Goal: Task Accomplishment & Management: Complete application form

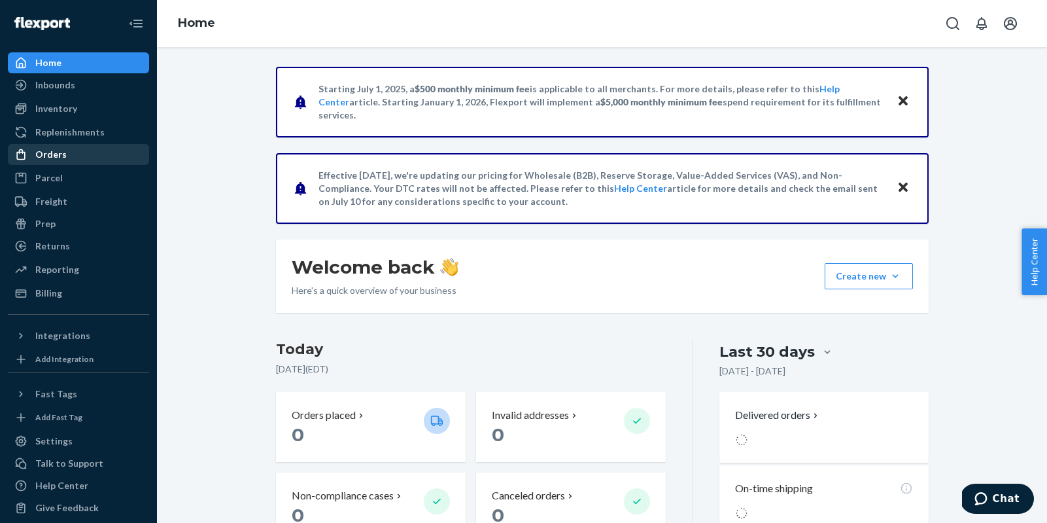
click at [60, 152] on div "Orders" at bounding box center [50, 154] width 31 height 13
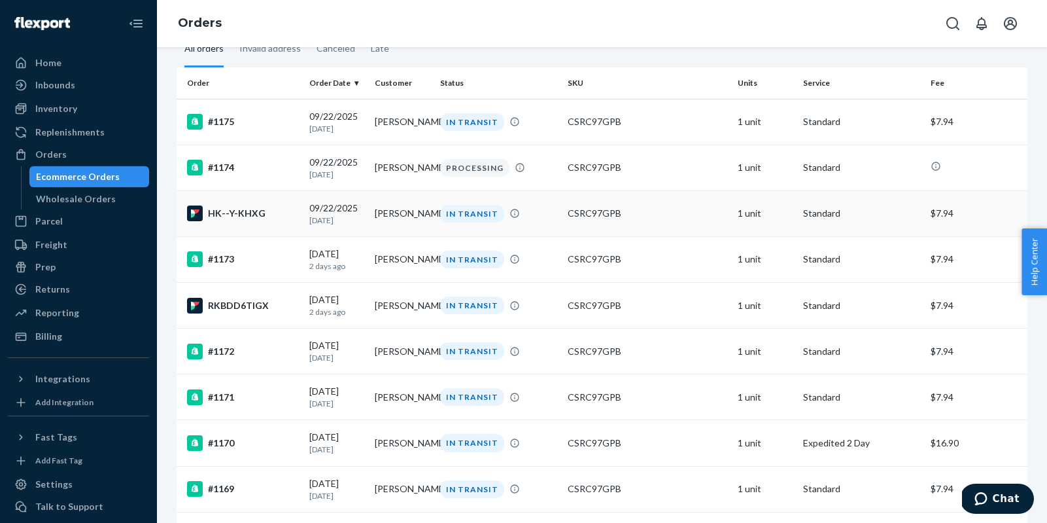
scroll to position [85, 0]
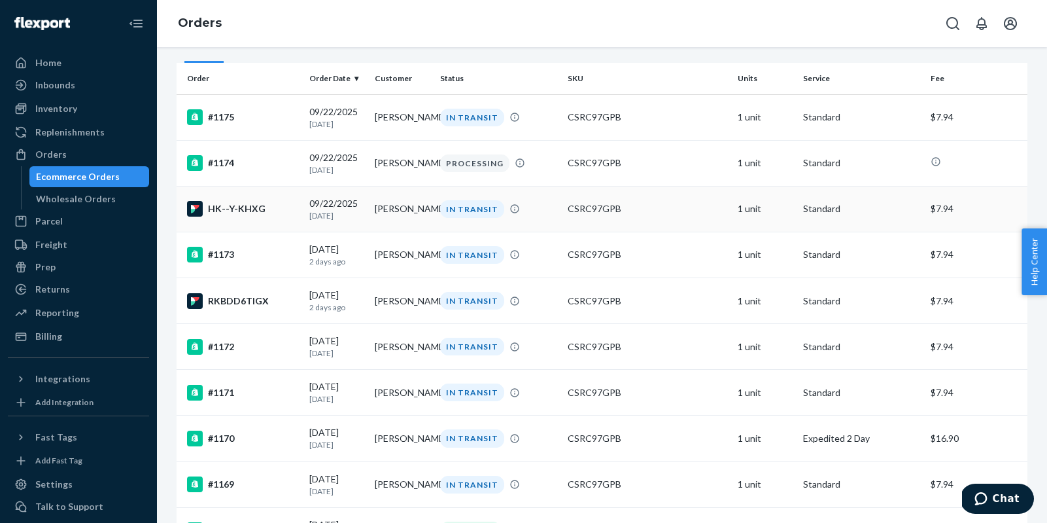
click at [248, 207] on div "HK--Y-KHXG" at bounding box center [243, 209] width 112 height 16
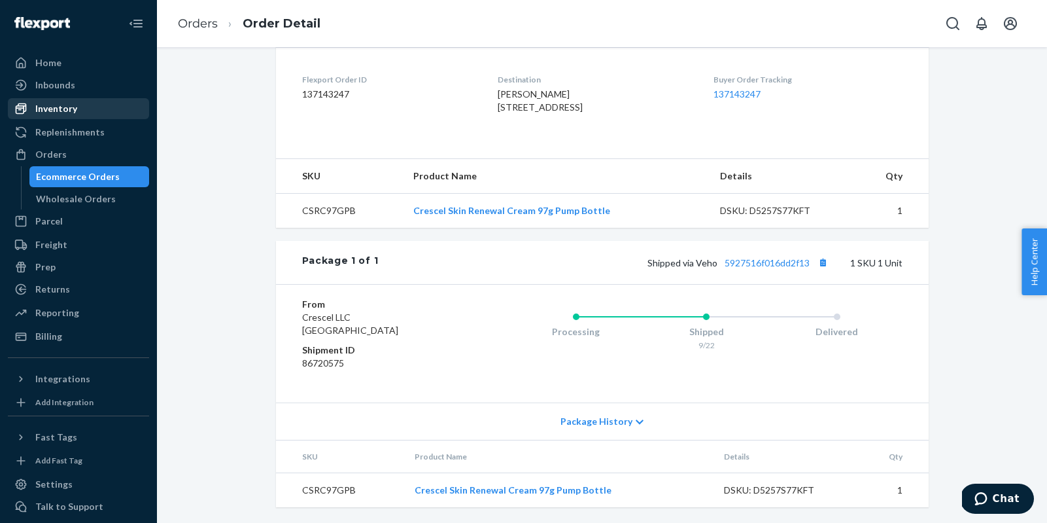
scroll to position [343, 0]
click at [77, 179] on div "Ecommerce Orders" at bounding box center [78, 176] width 84 height 13
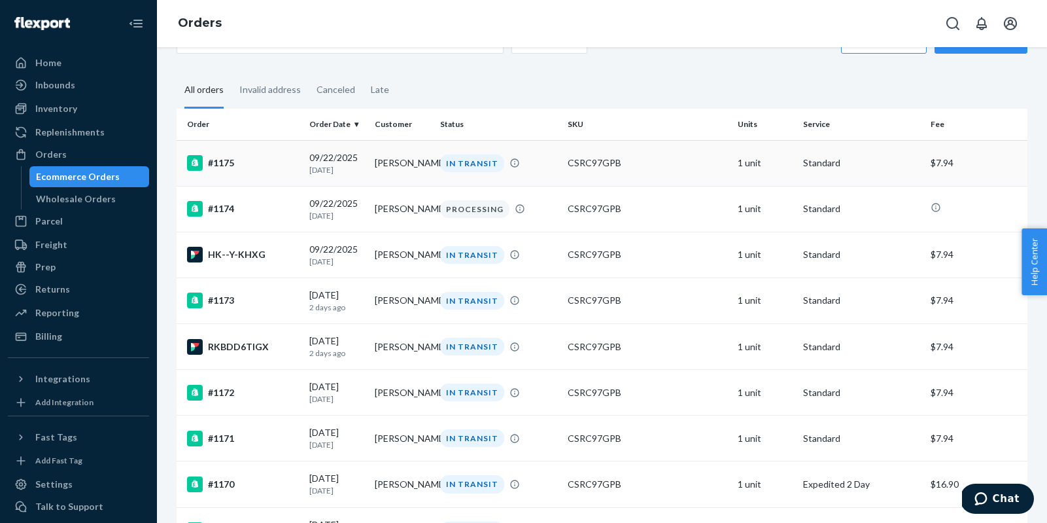
scroll to position [56, 0]
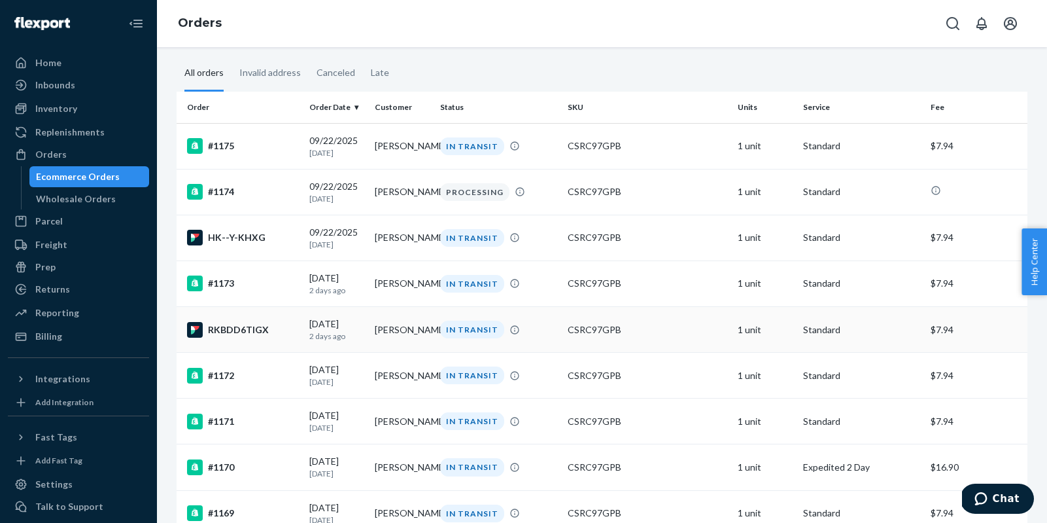
click at [394, 326] on td "[PERSON_NAME]" at bounding box center [402, 330] width 65 height 46
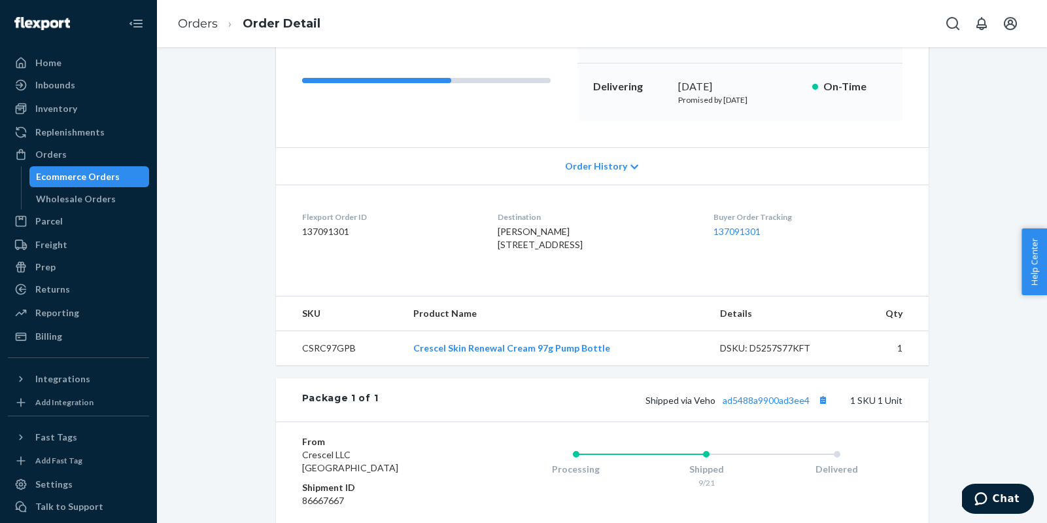
scroll to position [222, 0]
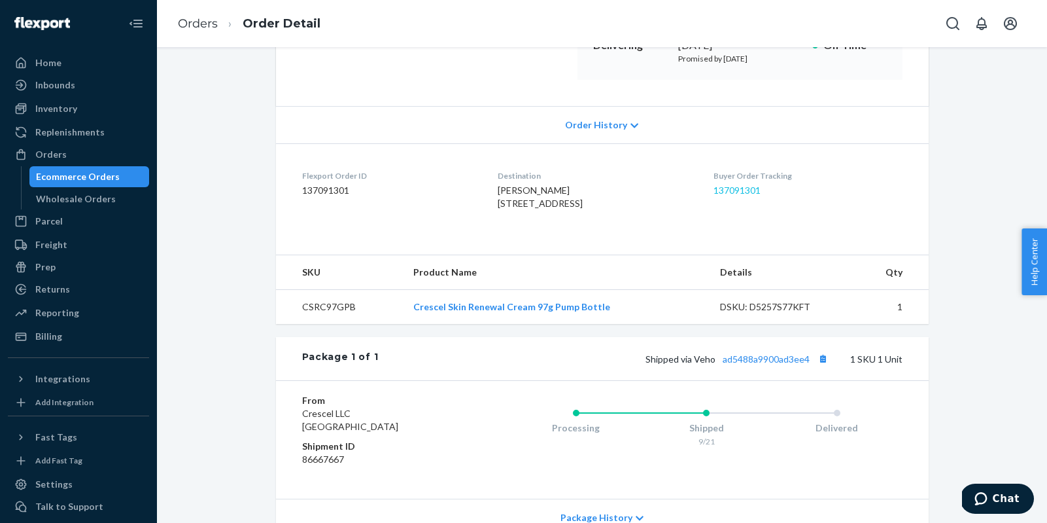
click at [761, 186] on link "137091301" at bounding box center [737, 189] width 47 height 11
click at [62, 176] on div "Ecommerce Orders" at bounding box center [78, 176] width 84 height 13
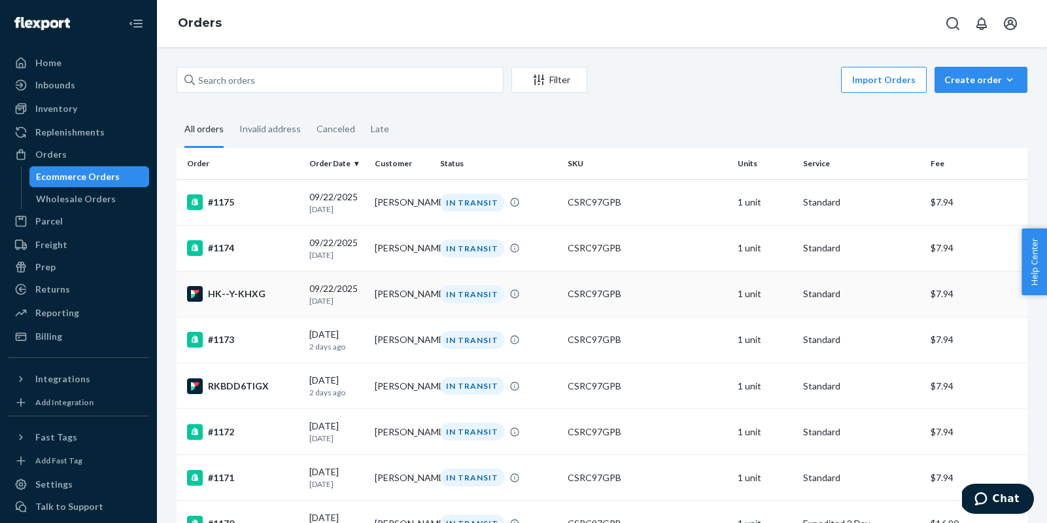
click at [385, 294] on td "[PERSON_NAME]" at bounding box center [402, 294] width 65 height 46
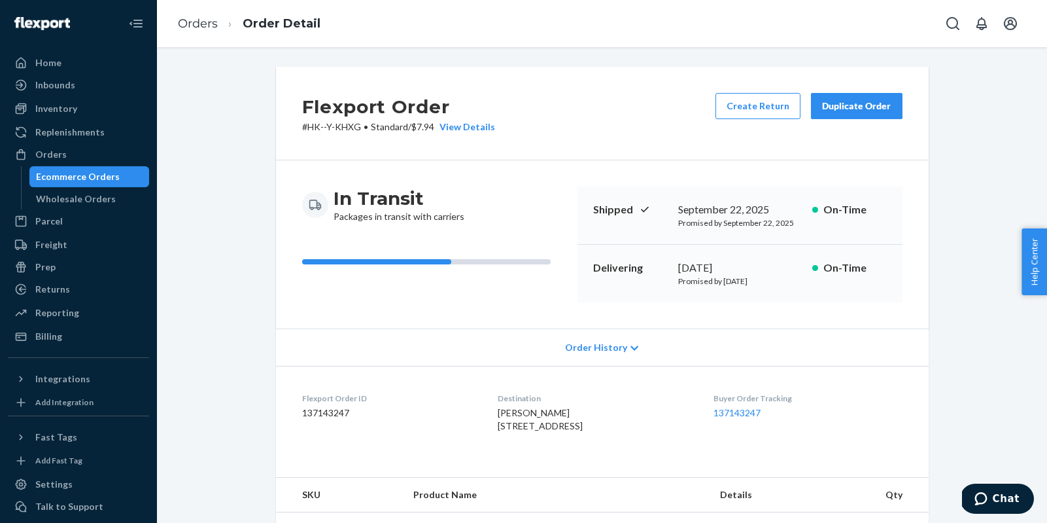
click at [101, 178] on div "Ecommerce Orders" at bounding box center [78, 176] width 84 height 13
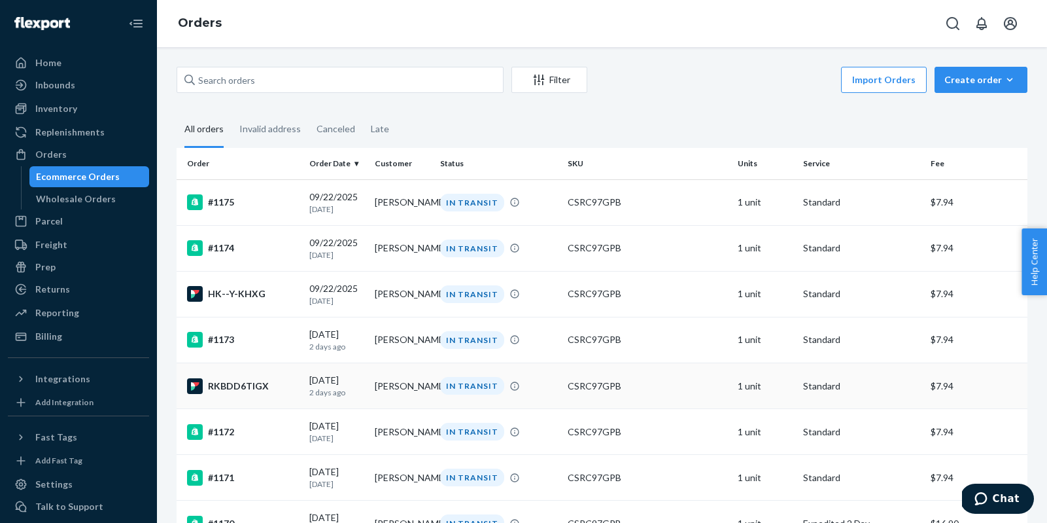
click at [397, 390] on td "[PERSON_NAME]" at bounding box center [402, 386] width 65 height 46
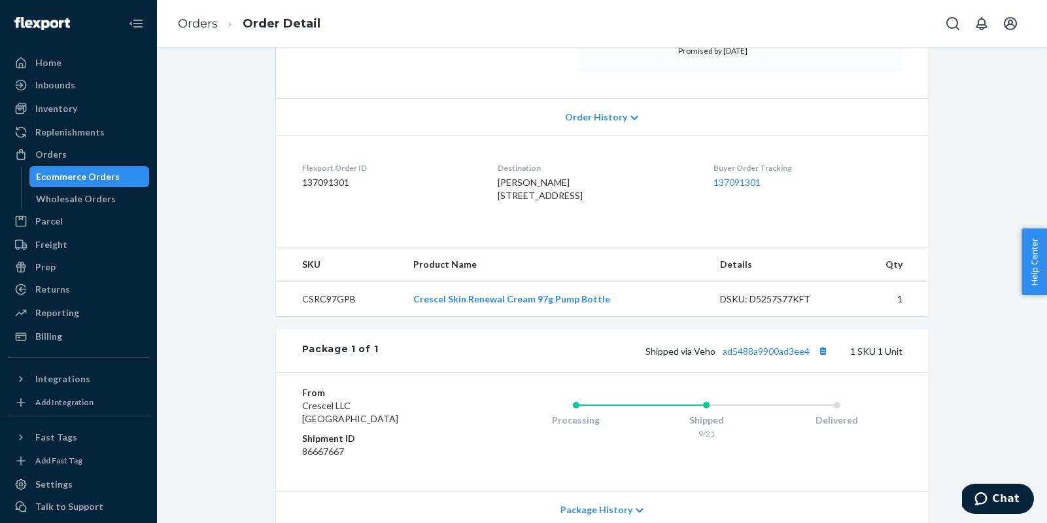
scroll to position [231, 0]
click at [771, 356] on link "ad5488a9900ad3ee4" at bounding box center [766, 350] width 87 height 11
drag, startPoint x: 1004, startPoint y: 497, endPoint x: 1796, endPoint y: 831, distance: 859.8
click at [1004, 497] on span "Chat" at bounding box center [1006, 499] width 27 height 12
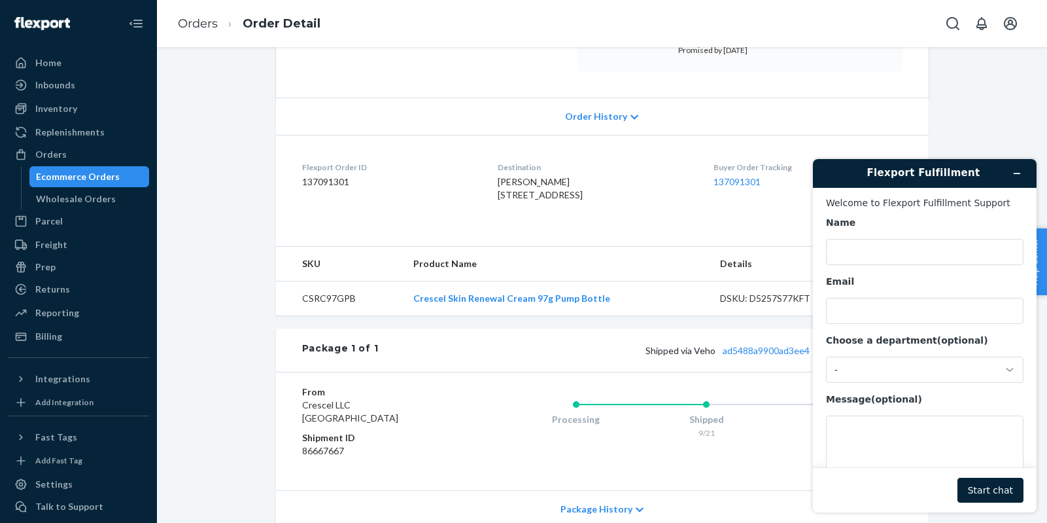
click at [835, 122] on div "Order History" at bounding box center [602, 115] width 653 height 37
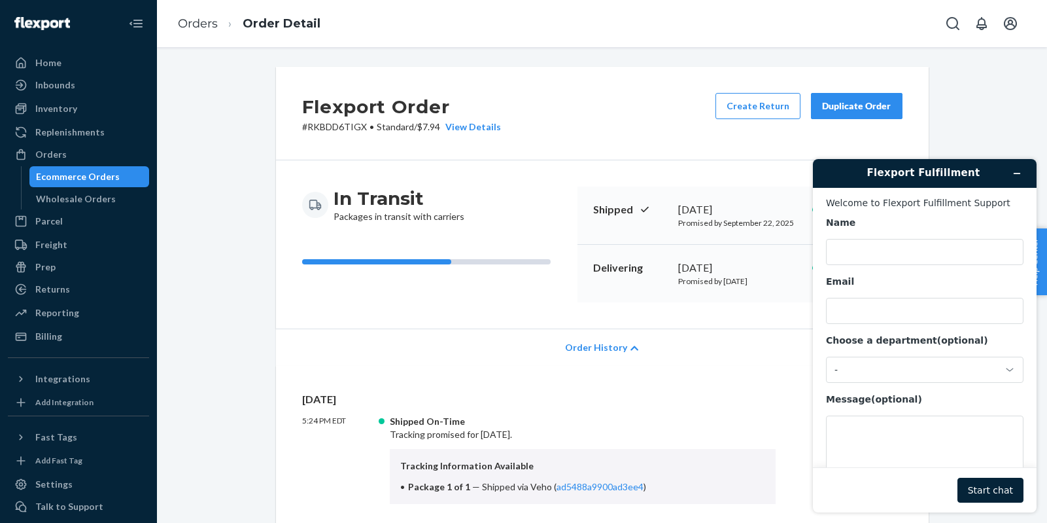
click at [103, 175] on div "Ecommerce Orders" at bounding box center [78, 176] width 84 height 13
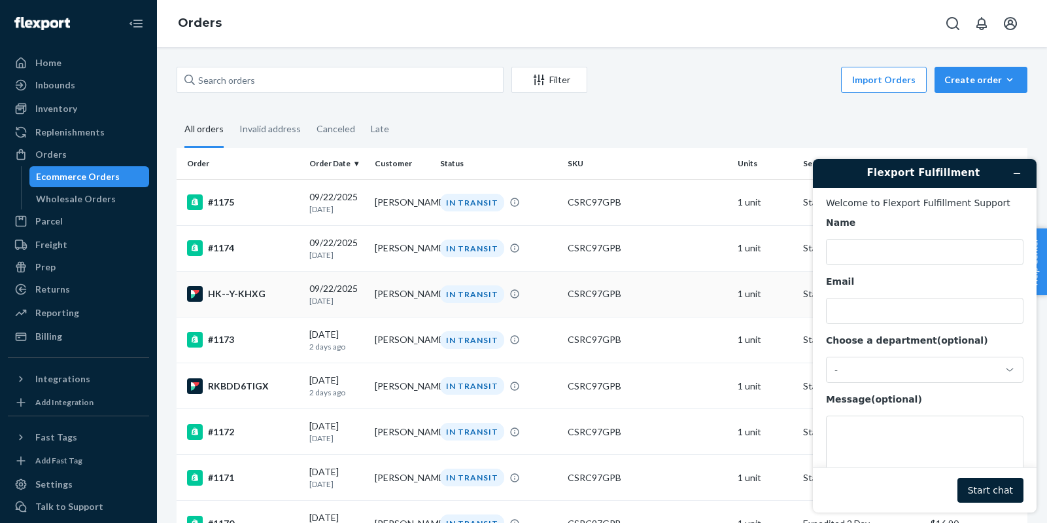
click at [238, 294] on div "HK--Y-KHXG" at bounding box center [243, 294] width 112 height 16
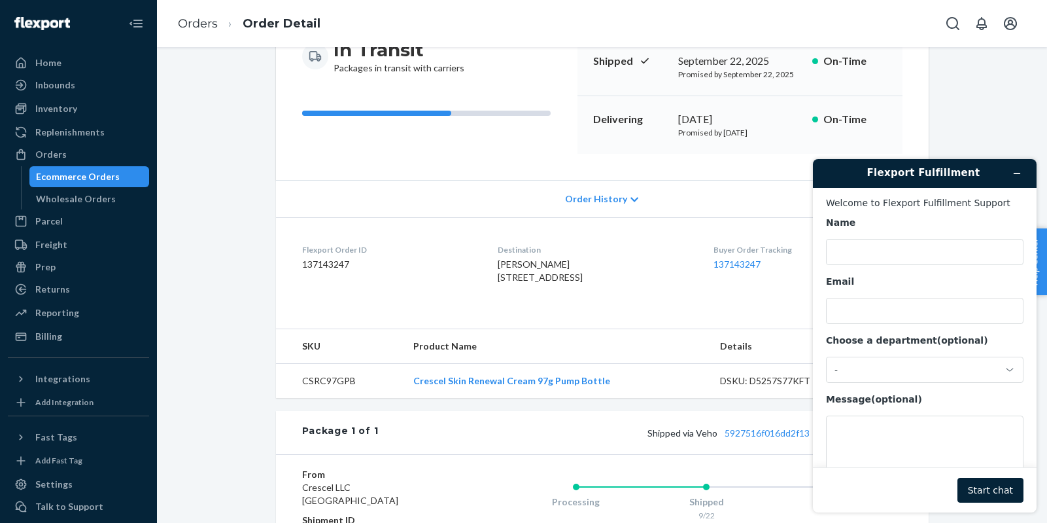
scroll to position [154, 0]
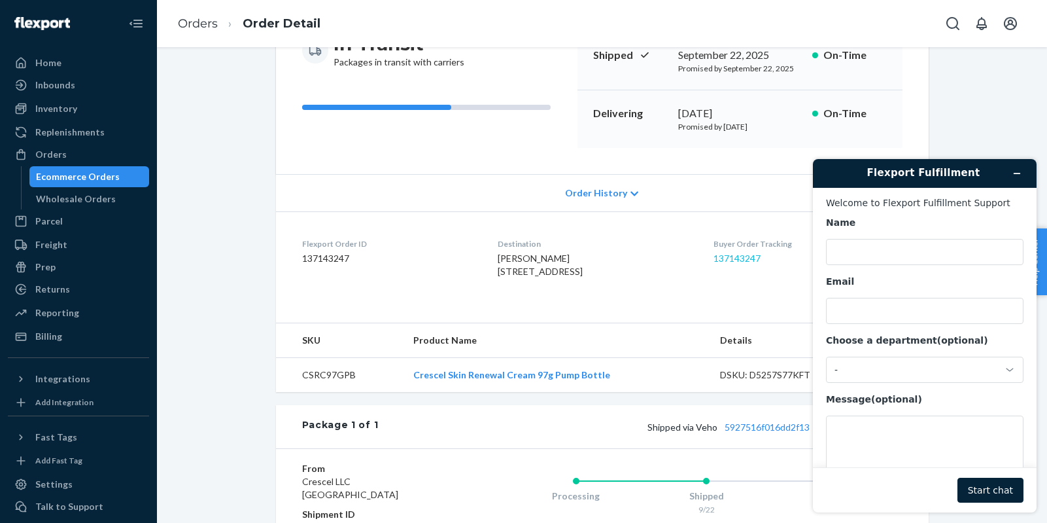
click at [753, 258] on link "137143247" at bounding box center [737, 258] width 47 height 11
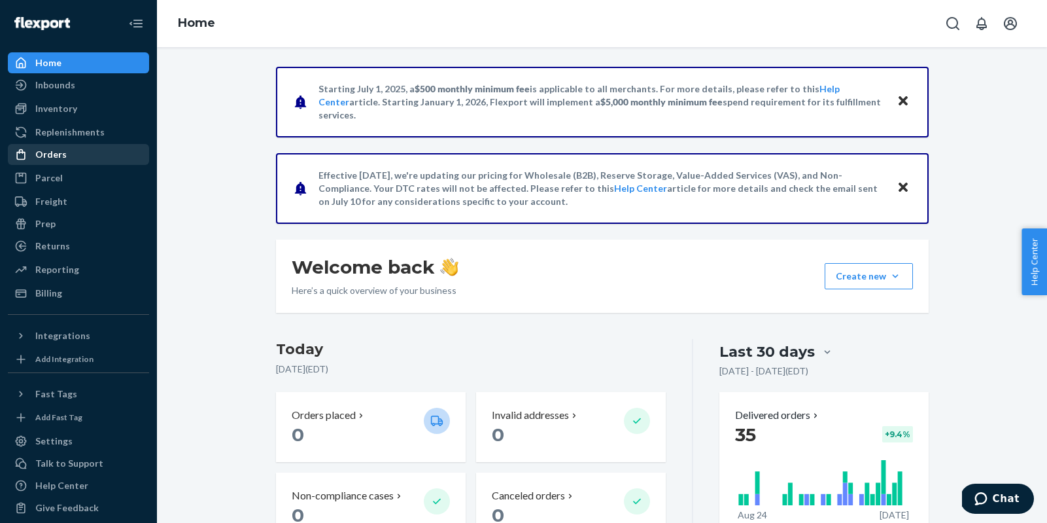
click at [48, 149] on div "Orders" at bounding box center [50, 154] width 31 height 13
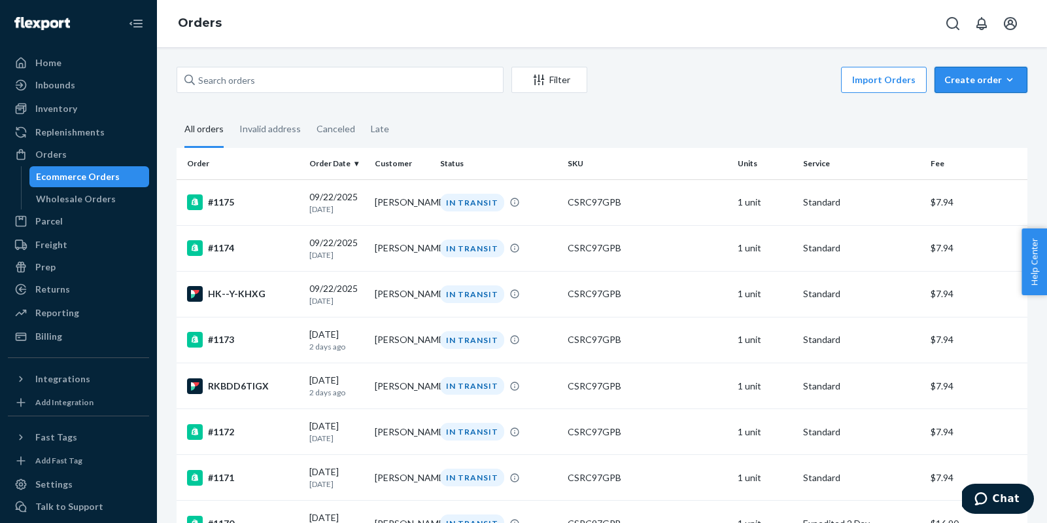
click at [985, 80] on div "Create order" at bounding box center [981, 79] width 73 height 13
click at [976, 113] on span "Ecommerce order" at bounding box center [989, 111] width 81 height 9
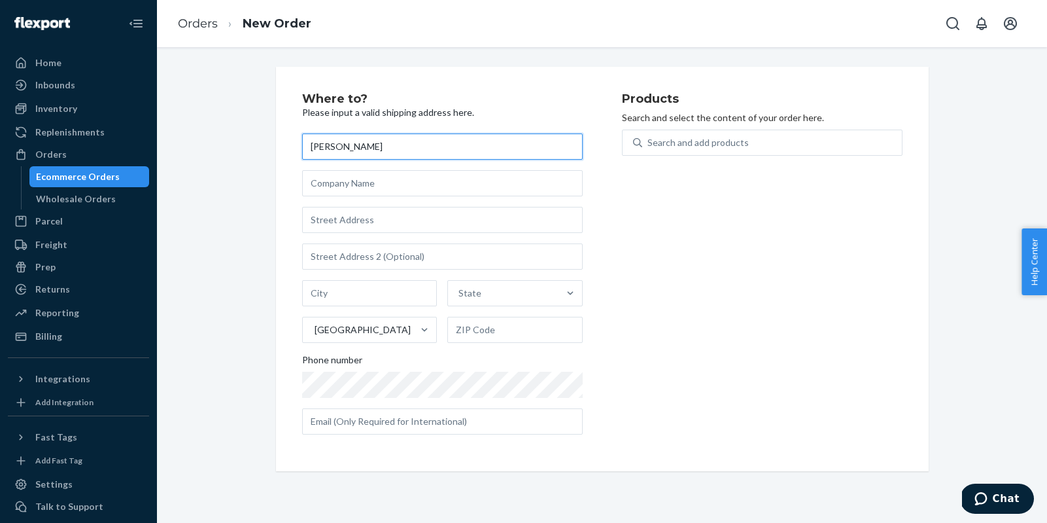
type input "[PERSON_NAME]"
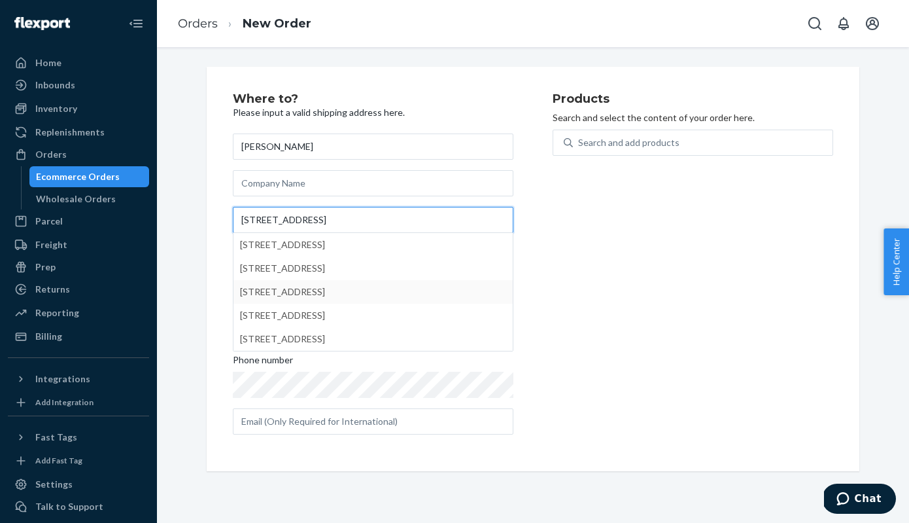
type input "[STREET_ADDRESS]"
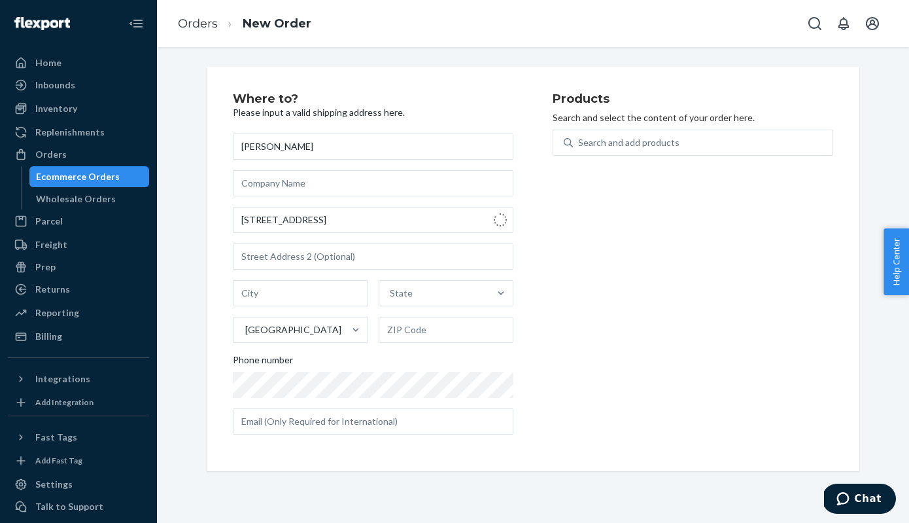
type input "West Linn"
type input "97068"
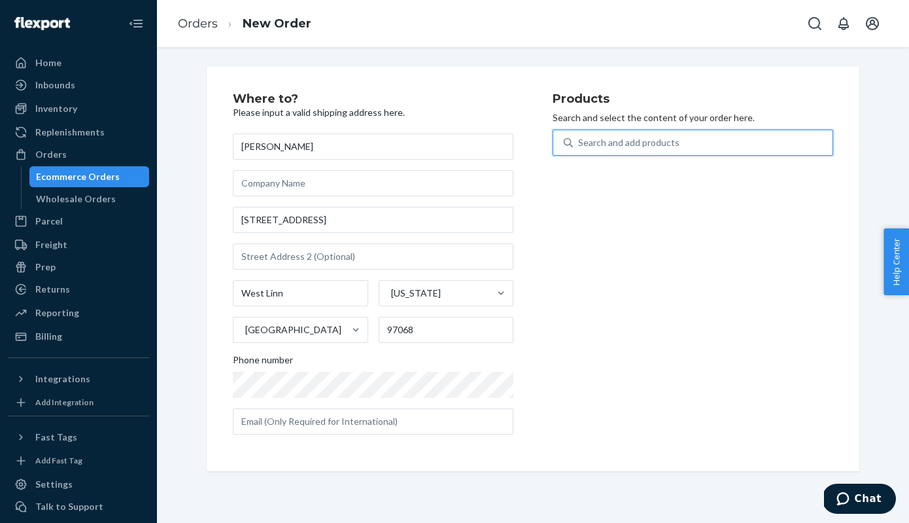
click at [637, 135] on div "Search and add products" at bounding box center [703, 143] width 260 height 24
click at [580, 136] on input "0 results available. Use Up and Down to choose options, press Enter to select t…" at bounding box center [578, 142] width 1 height 13
type input "c"
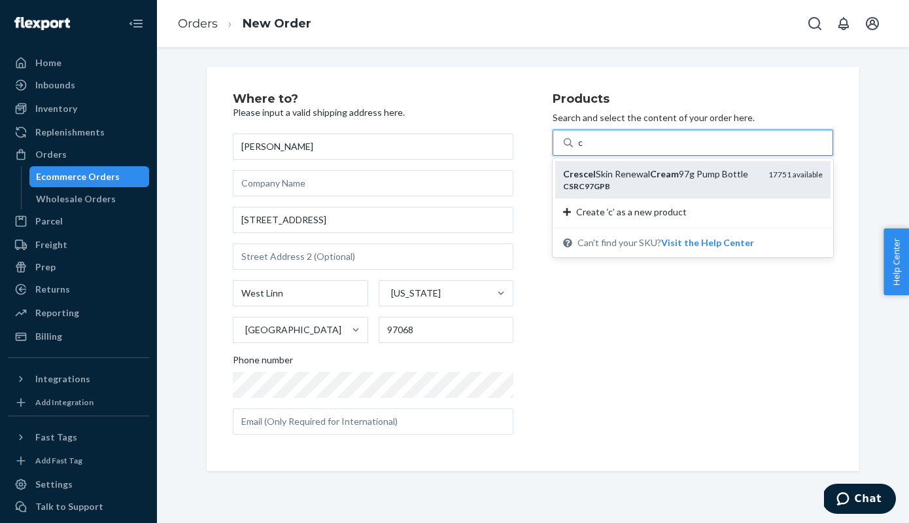
click at [625, 181] on div "CSRC97GPB" at bounding box center [660, 186] width 195 height 11
click at [584, 149] on input "c" at bounding box center [581, 142] width 6 height 13
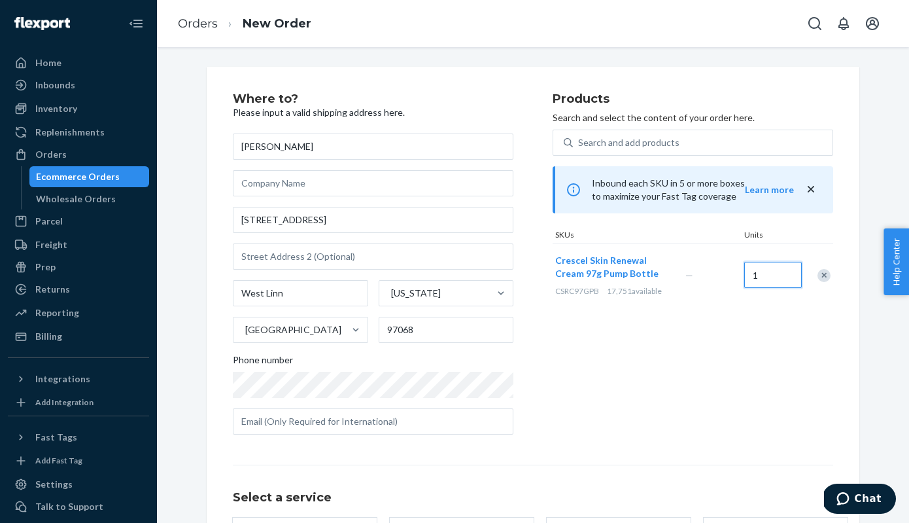
drag, startPoint x: 775, startPoint y: 273, endPoint x: 740, endPoint y: 273, distance: 35.3
click at [740, 273] on div "Crescel Skin Renewal Cream 97g Pump Bottle CSRC97GPB 17,751 available — 1" at bounding box center [693, 275] width 281 height 64
type input "2"
click at [767, 364] on div "Products Search and select the content of your order here. Search and add produ…" at bounding box center [693, 269] width 281 height 352
click at [602, 359] on div "Products Search and select the content of your order here. Search and add produ…" at bounding box center [693, 269] width 281 height 352
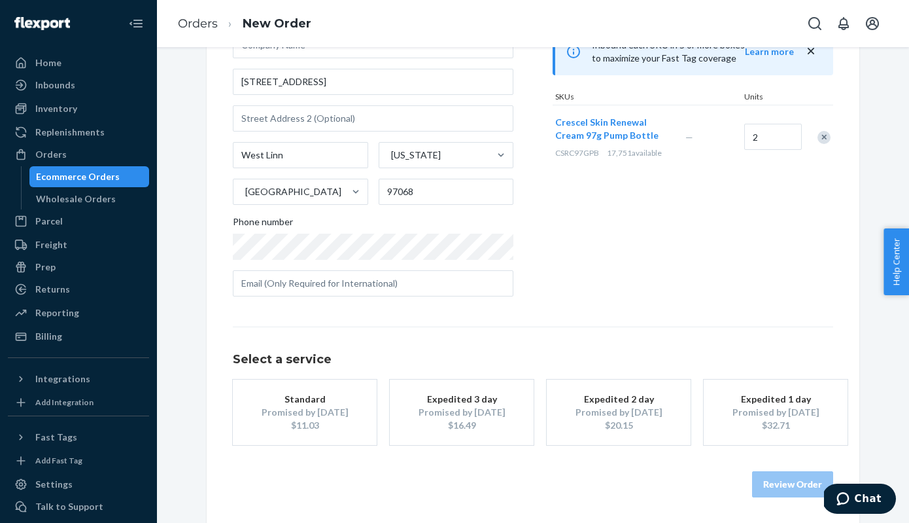
scroll to position [137, 0]
click at [635, 421] on div "$20.15" at bounding box center [619, 425] width 105 height 13
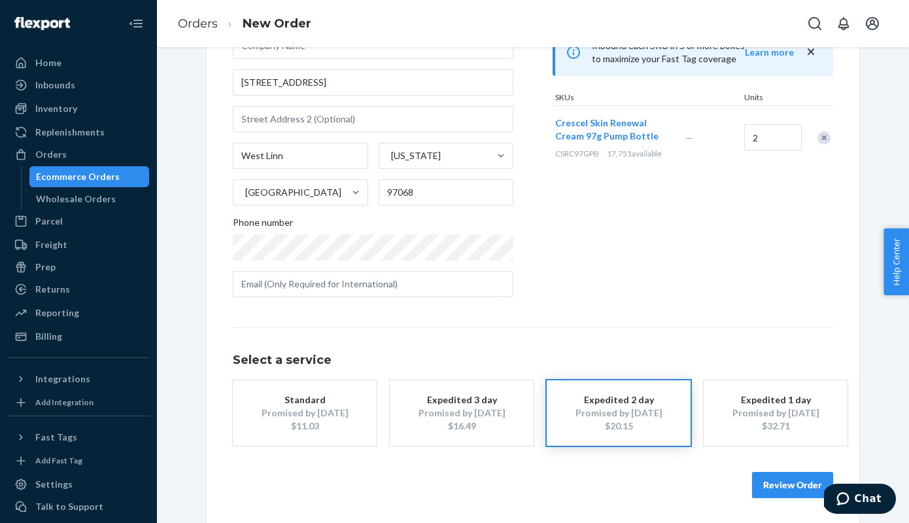
click at [798, 488] on button "Review Order" at bounding box center [792, 485] width 81 height 26
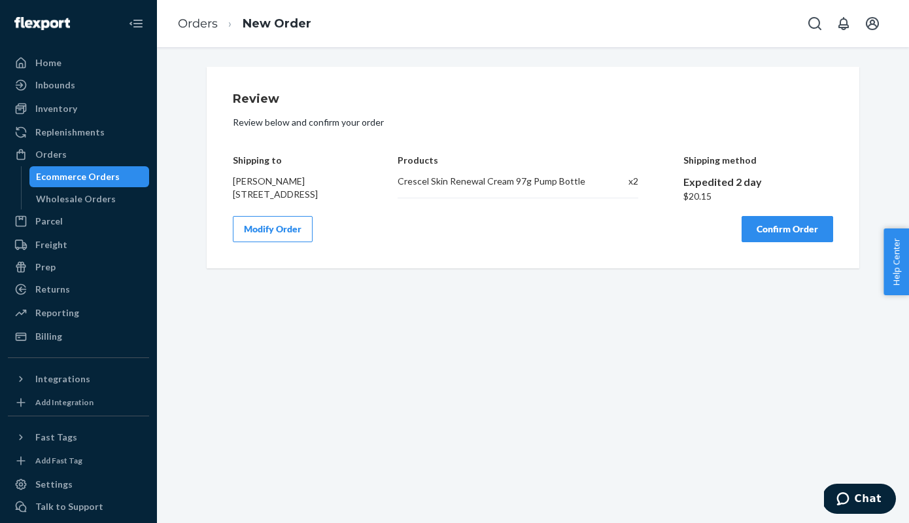
click at [786, 239] on button "Confirm Order" at bounding box center [788, 229] width 92 height 26
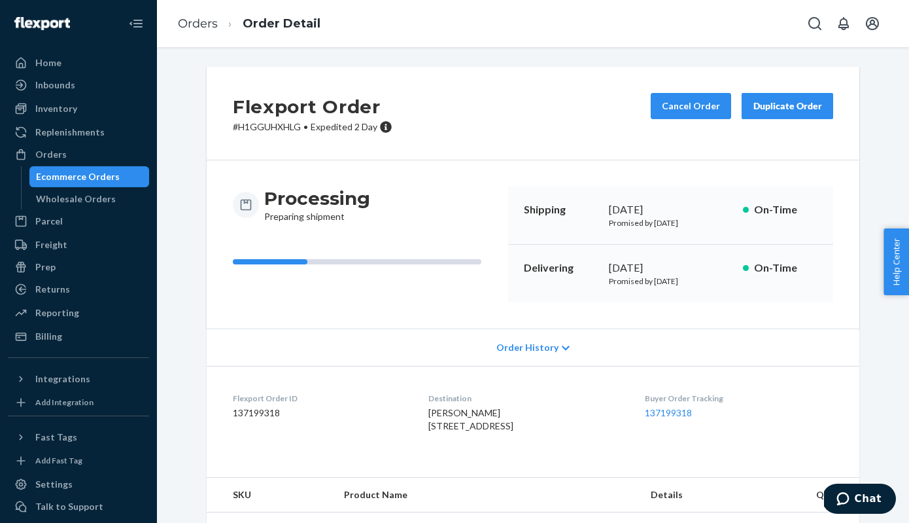
click at [95, 181] on div "Ecommerce Orders" at bounding box center [78, 176] width 84 height 13
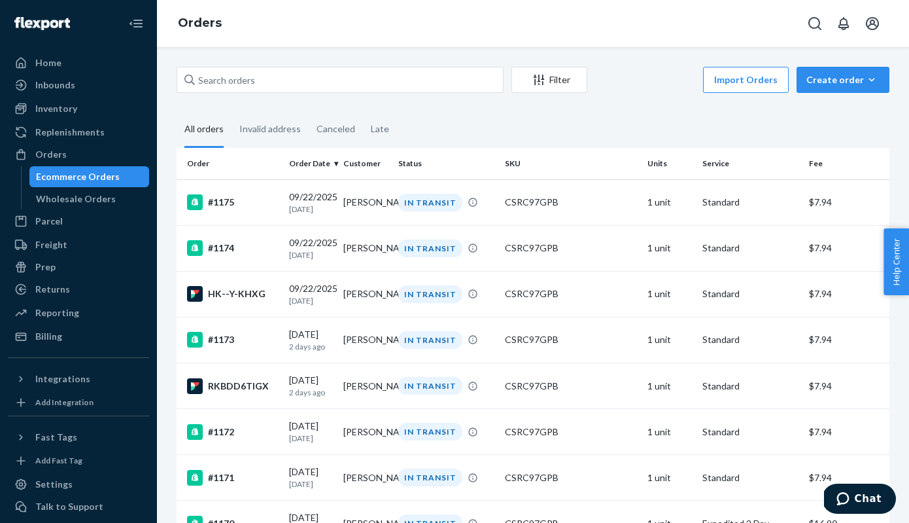
click at [95, 181] on div "Ecommerce Orders" at bounding box center [78, 176] width 84 height 13
click at [92, 204] on div "Wholesale Orders" at bounding box center [76, 198] width 80 height 13
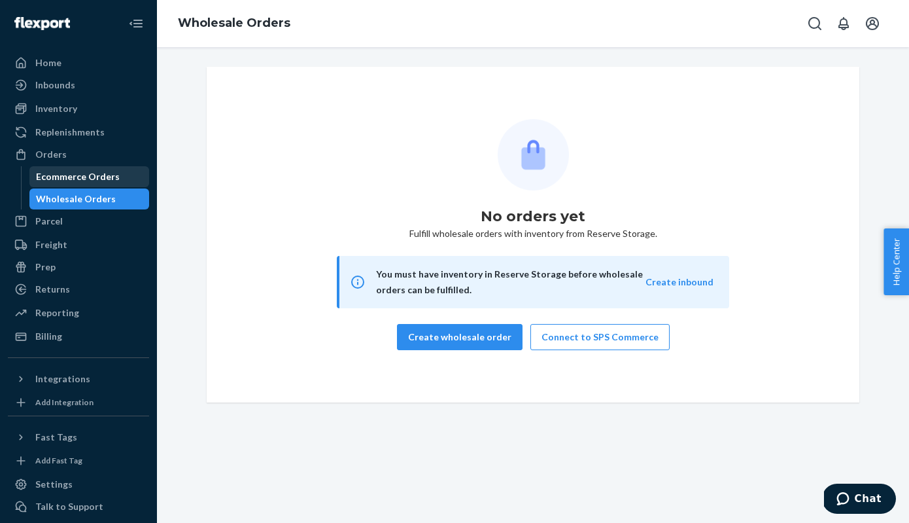
click at [102, 178] on div "Ecommerce Orders" at bounding box center [78, 176] width 84 height 13
